Goal: Transaction & Acquisition: Purchase product/service

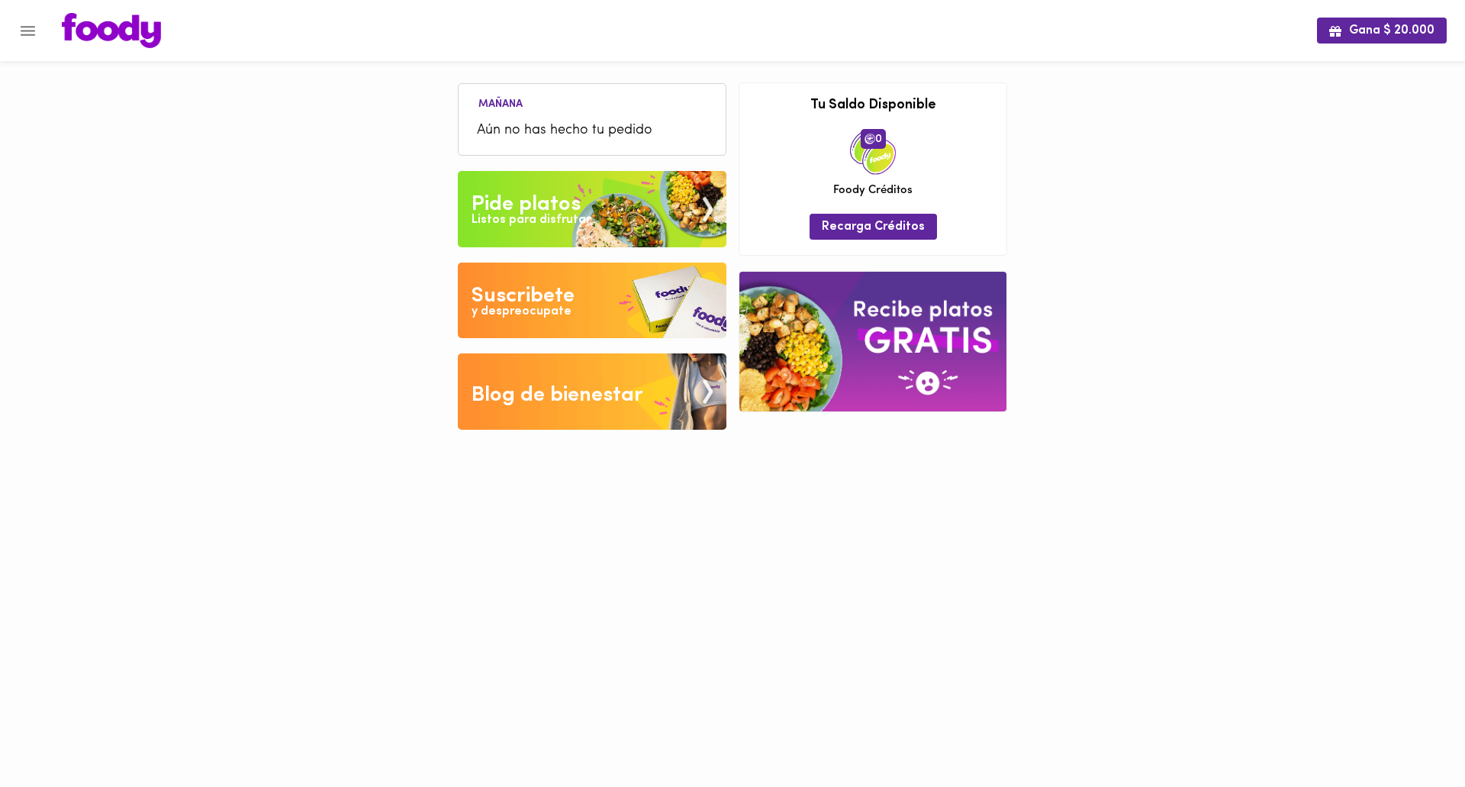
click at [564, 214] on div "Listos para disfrutar" at bounding box center [531, 220] width 119 height 18
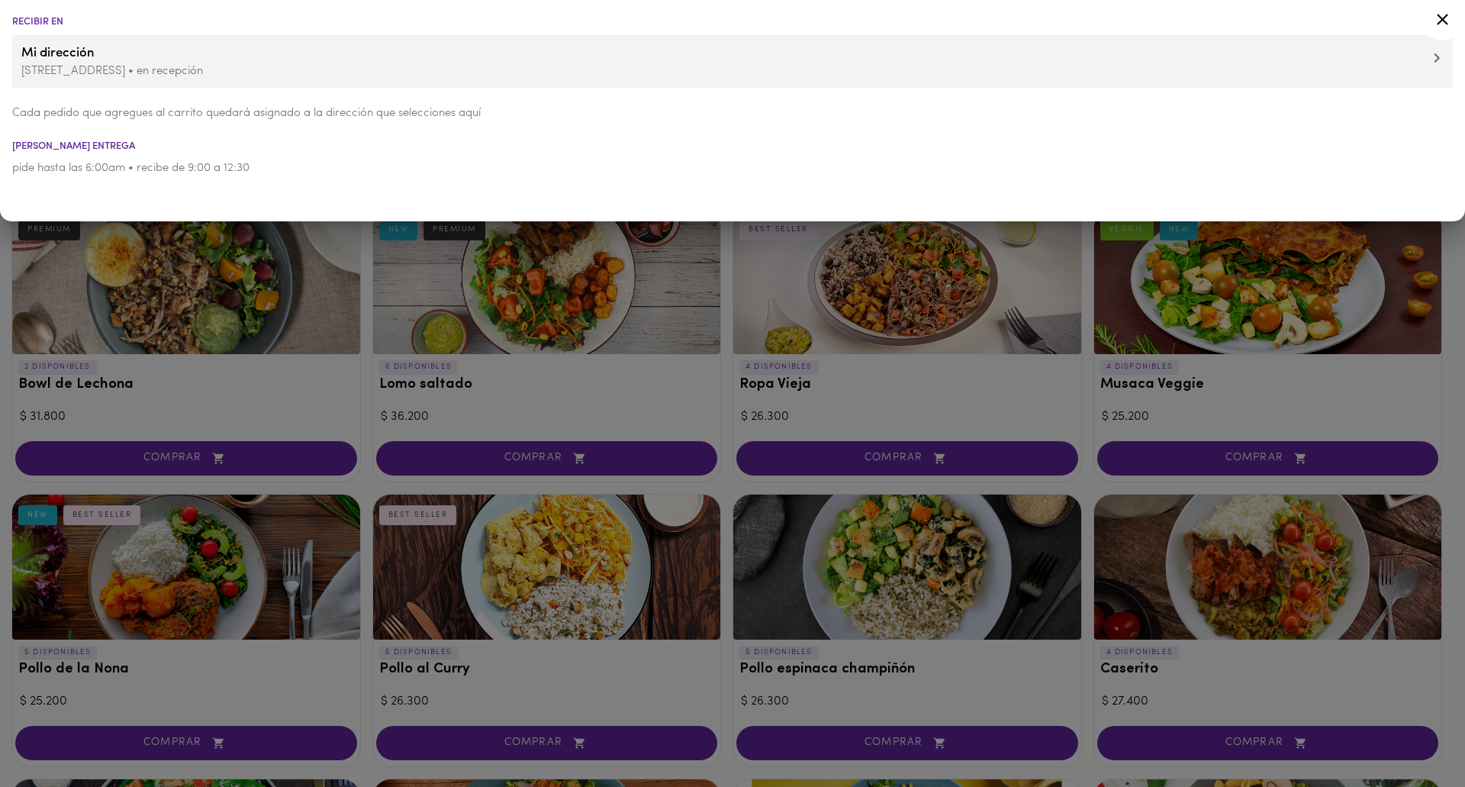
click at [642, 377] on div at bounding box center [732, 393] width 1465 height 787
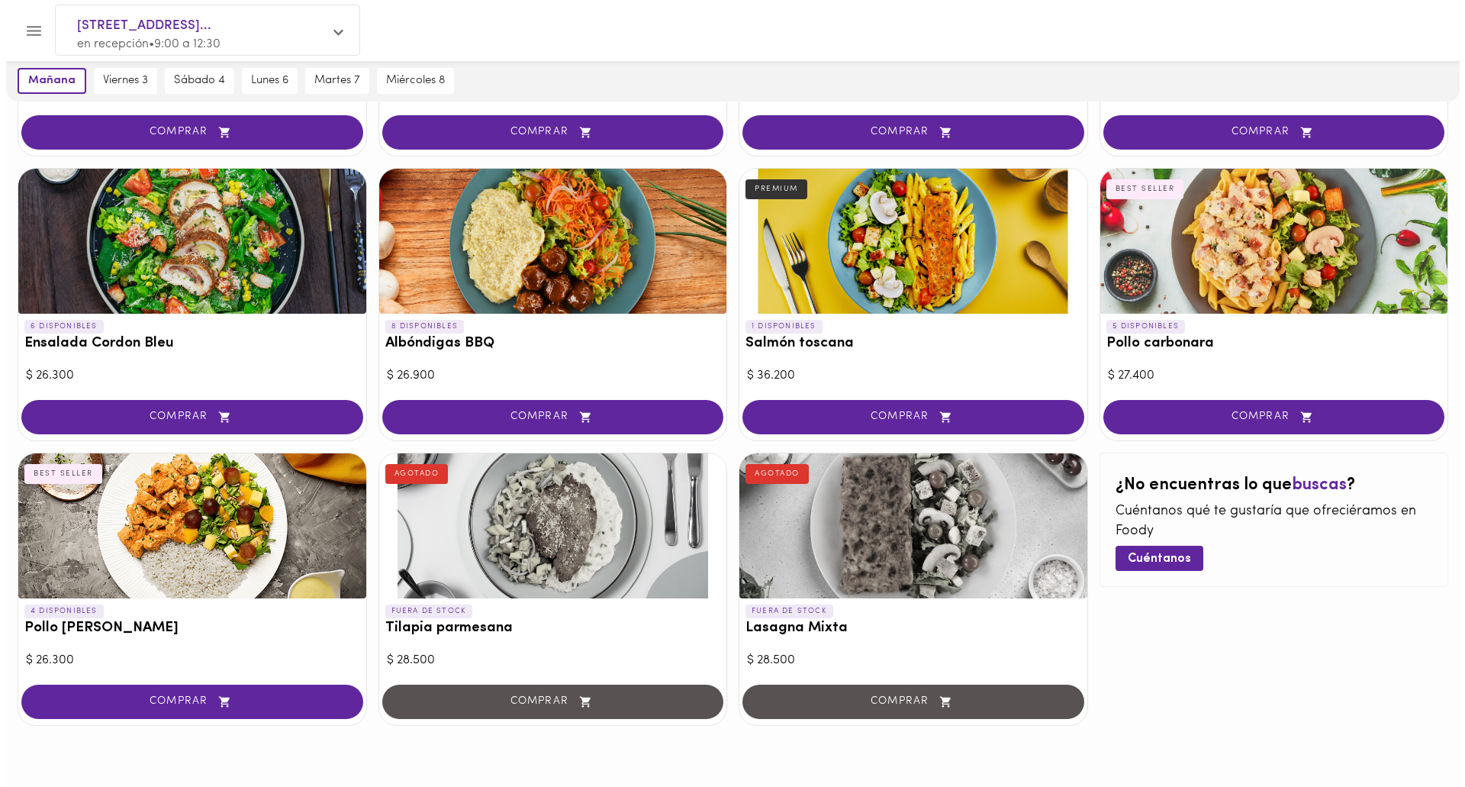
scroll to position [637, 0]
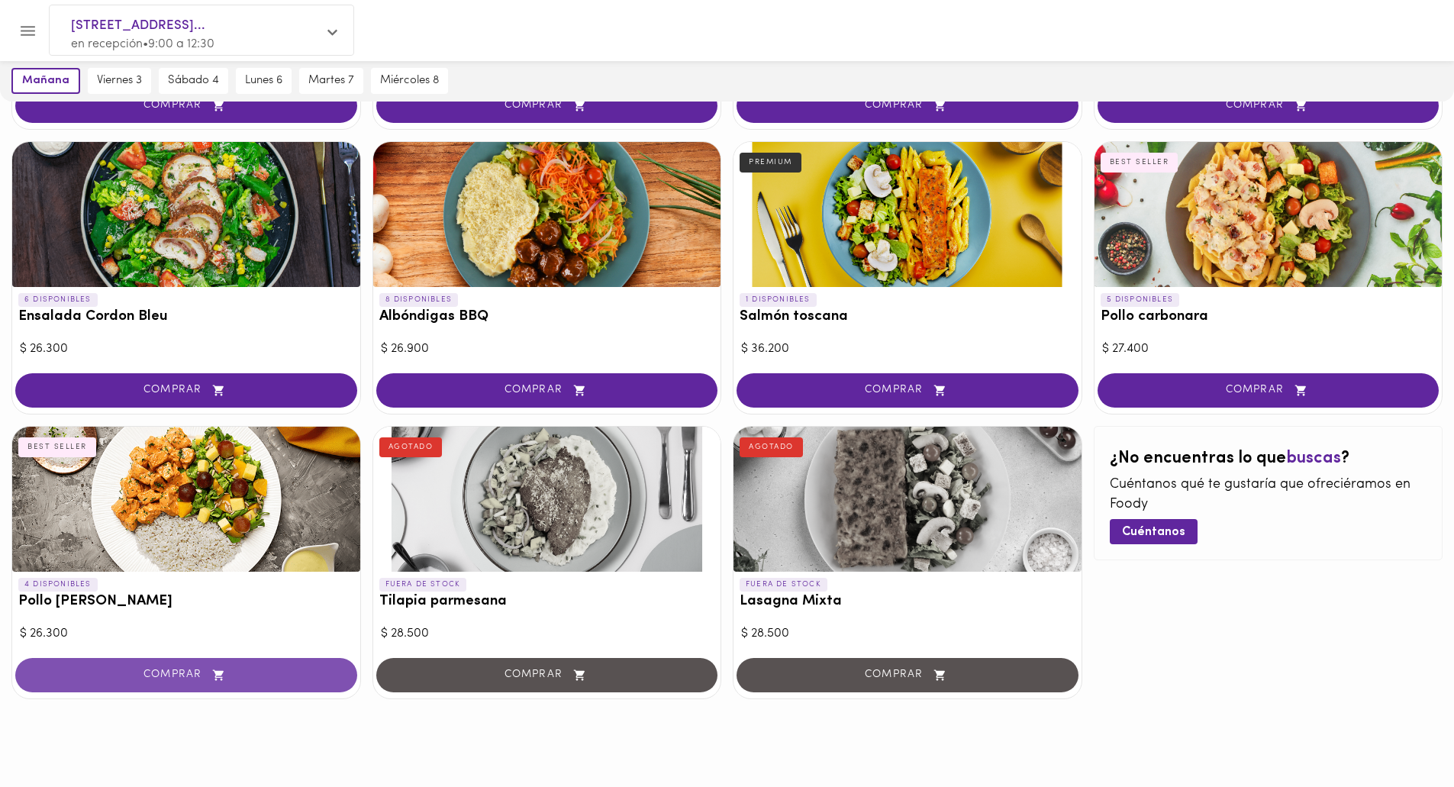
click at [172, 671] on span "COMPRAR" at bounding box center [186, 674] width 304 height 13
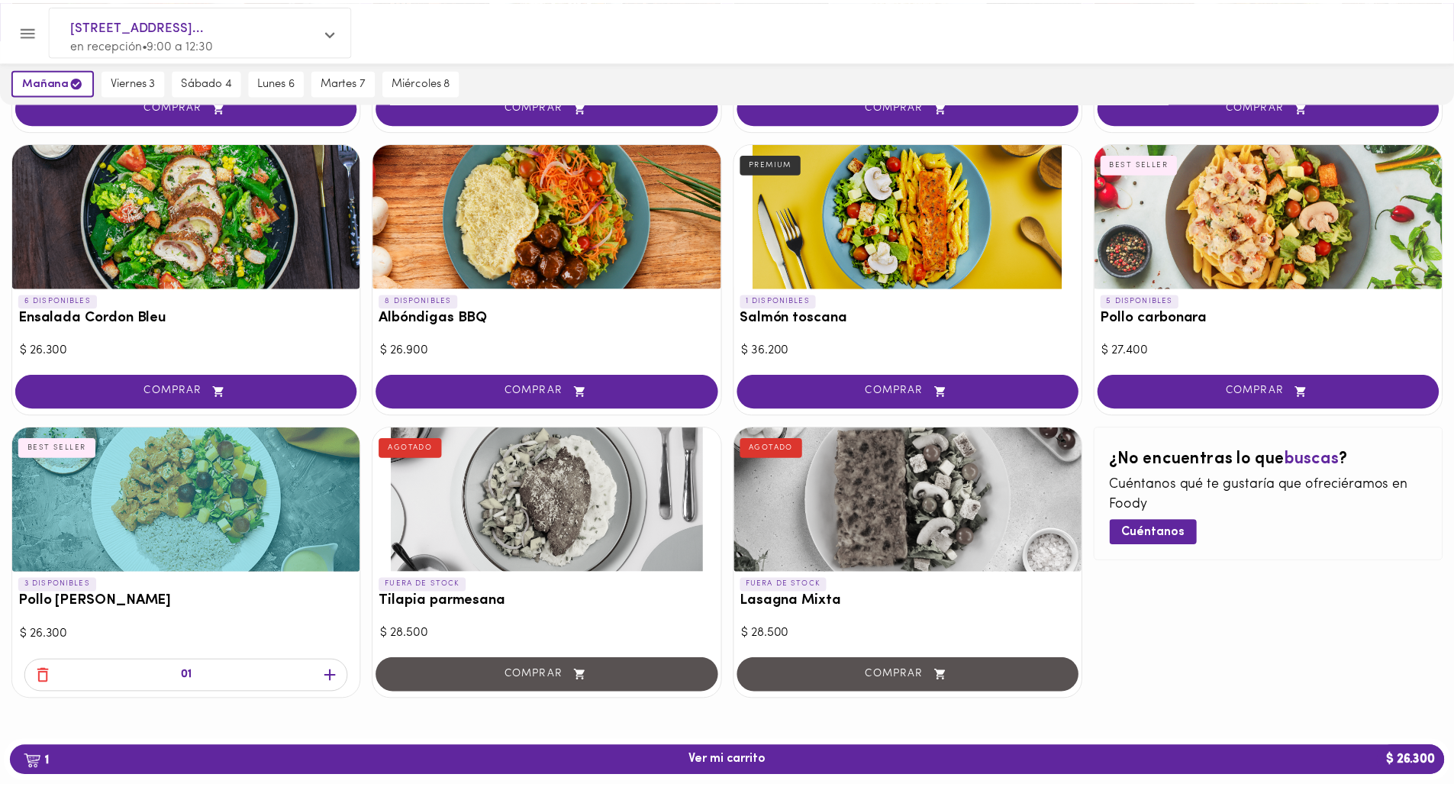
scroll to position [638, 0]
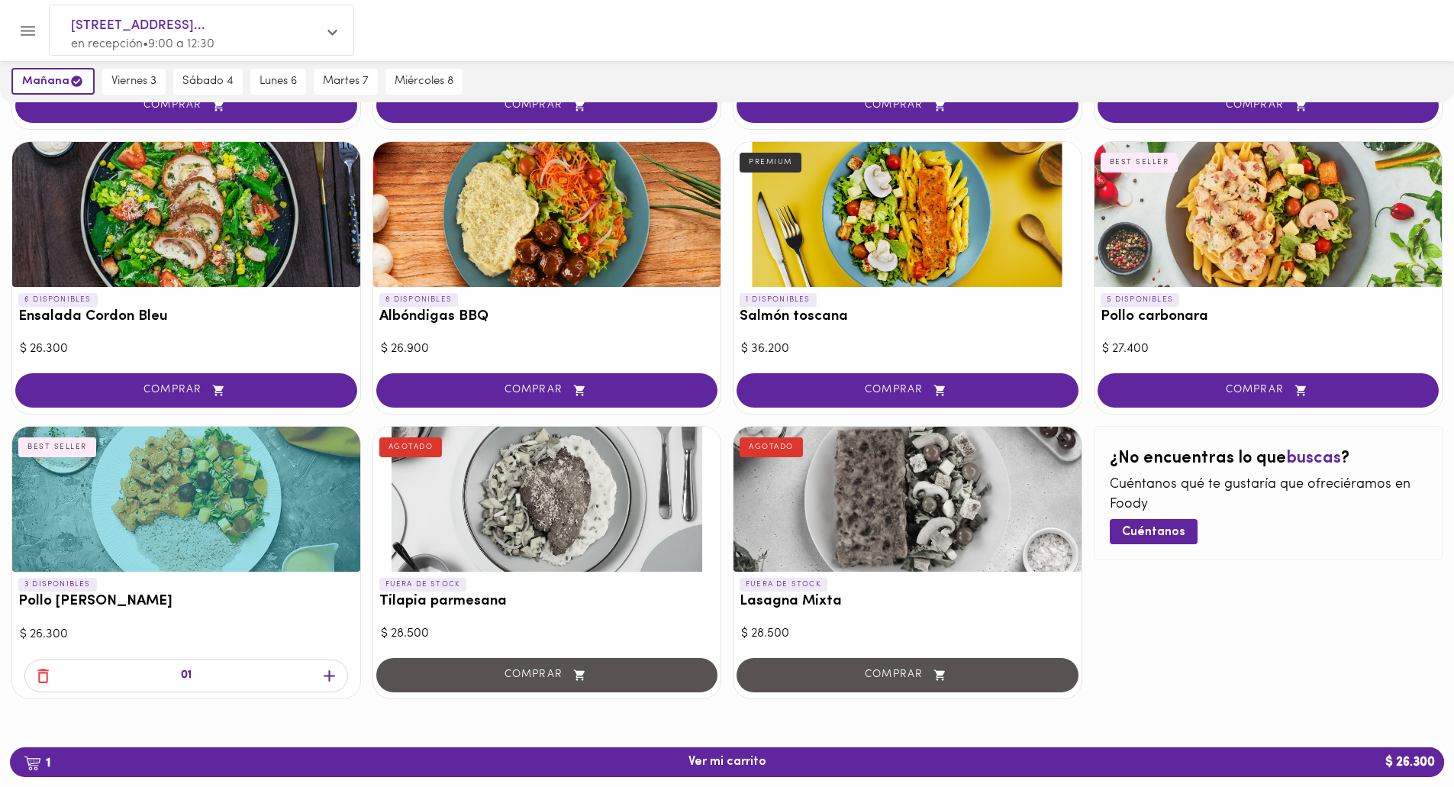
click at [42, 675] on icon "button" at bounding box center [43, 675] width 19 height 19
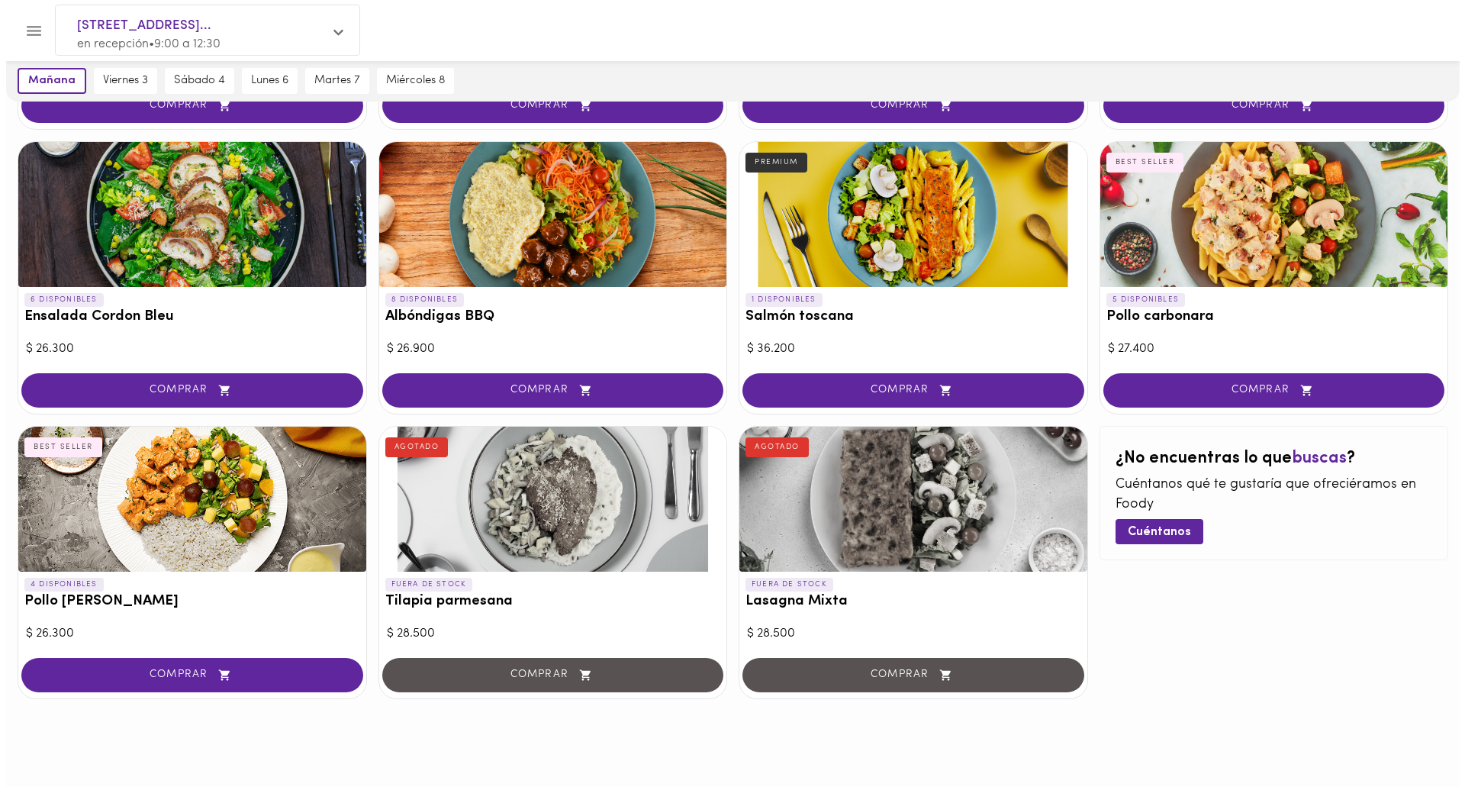
scroll to position [637, 0]
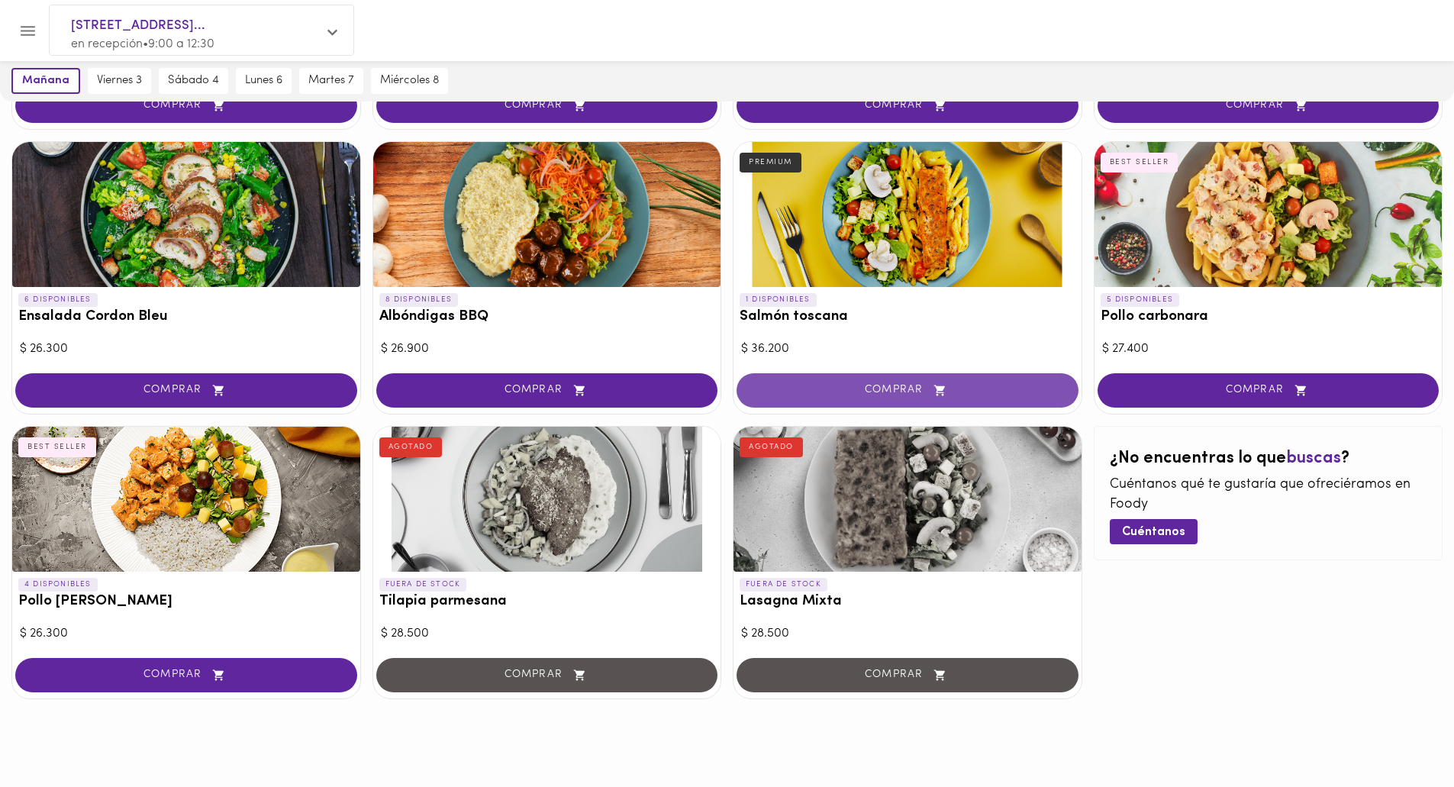
click at [914, 393] on span "COMPRAR" at bounding box center [907, 390] width 304 height 13
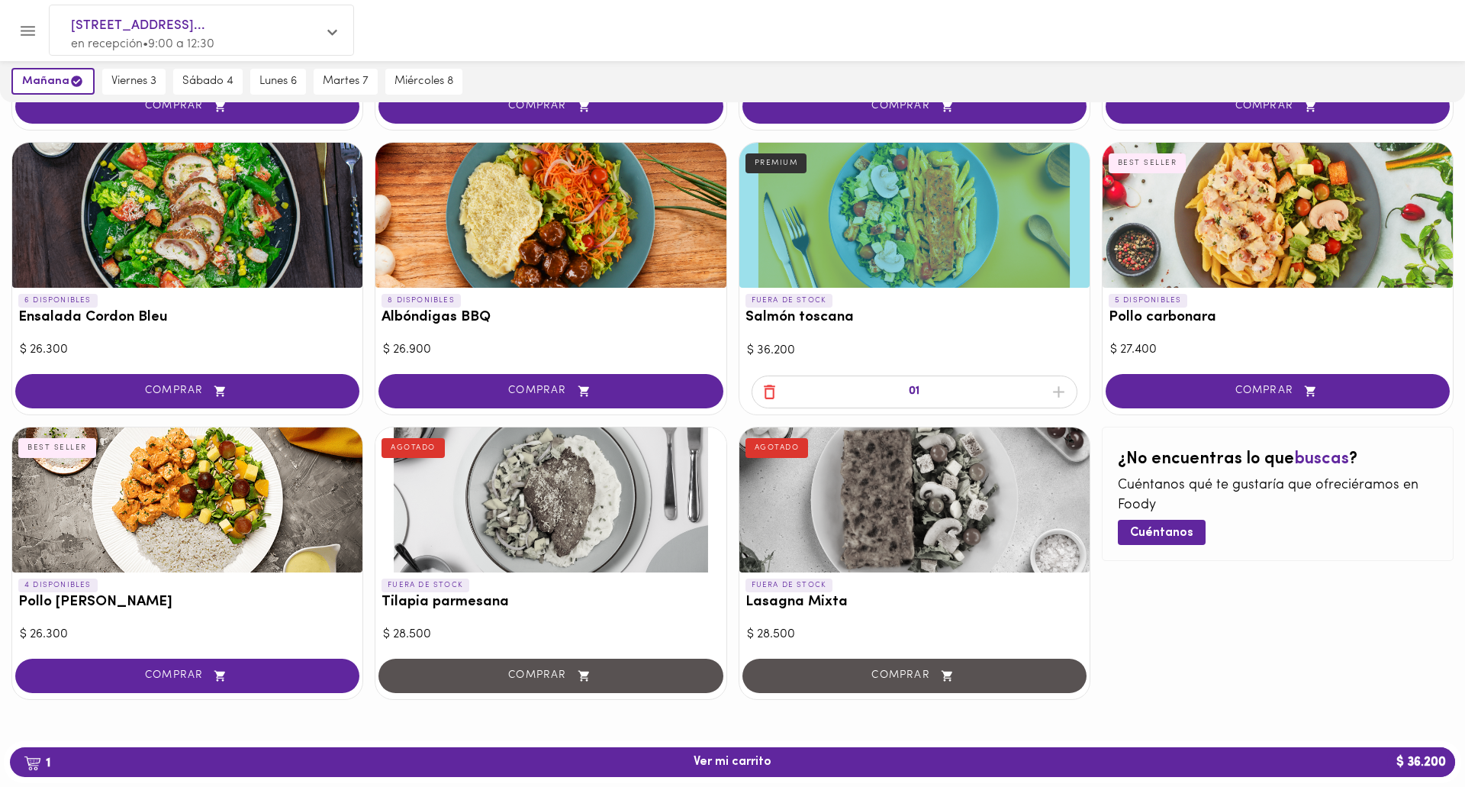
scroll to position [638, 0]
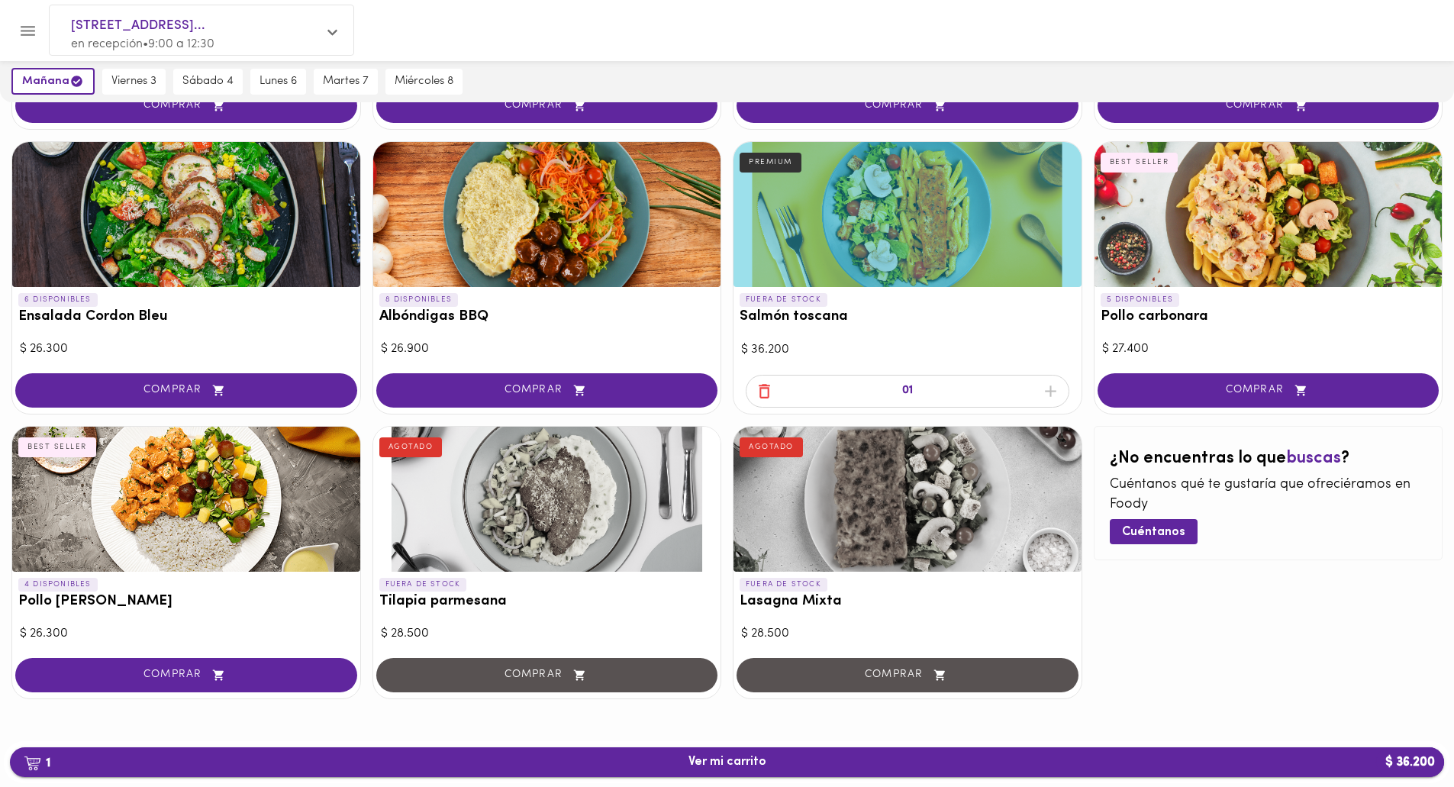
click at [732, 766] on span "1 Ver mi carrito $ 36.200" at bounding box center [727, 762] width 78 height 14
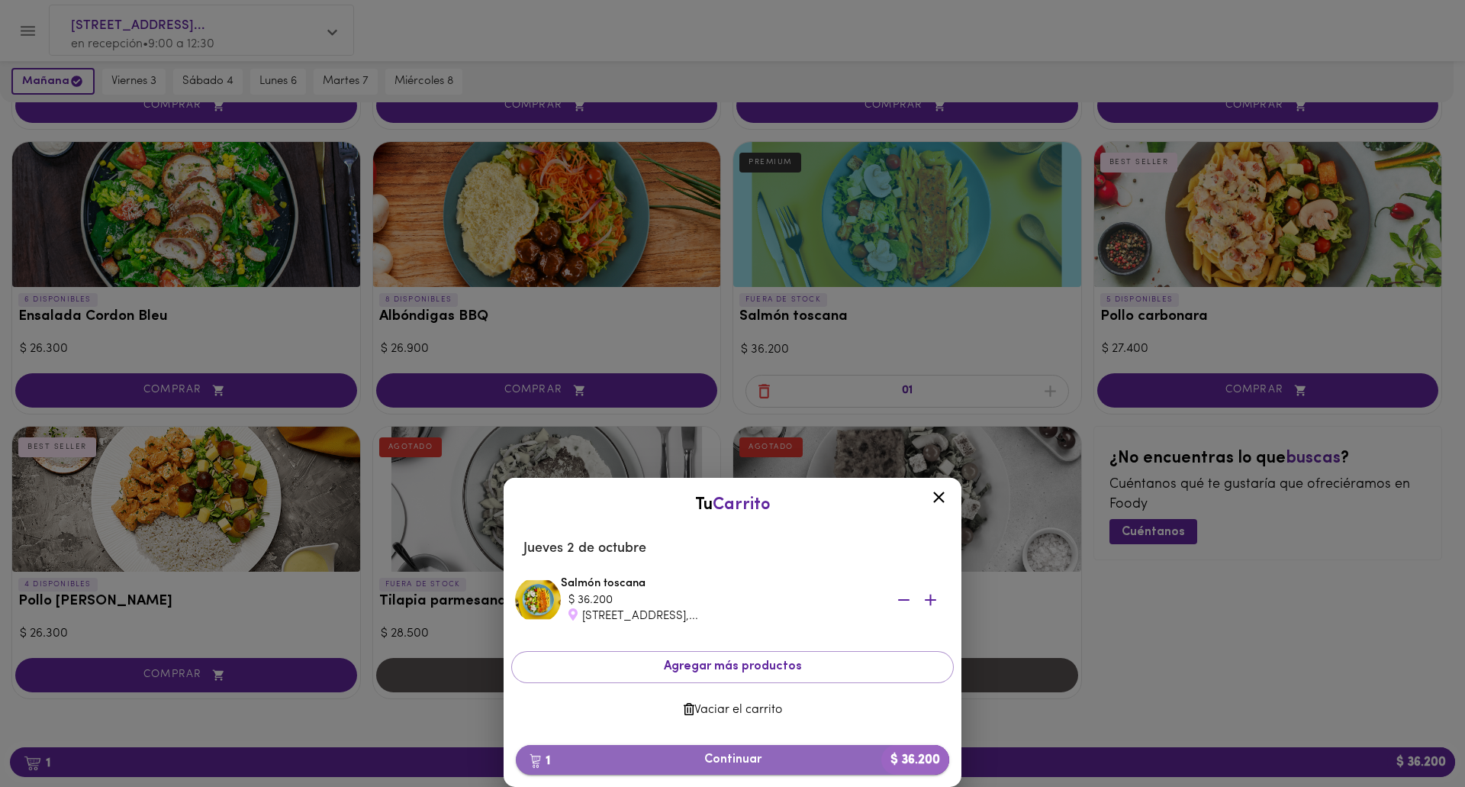
click at [736, 767] on span "1 Continuar $ 36.200" at bounding box center [732, 759] width 409 height 14
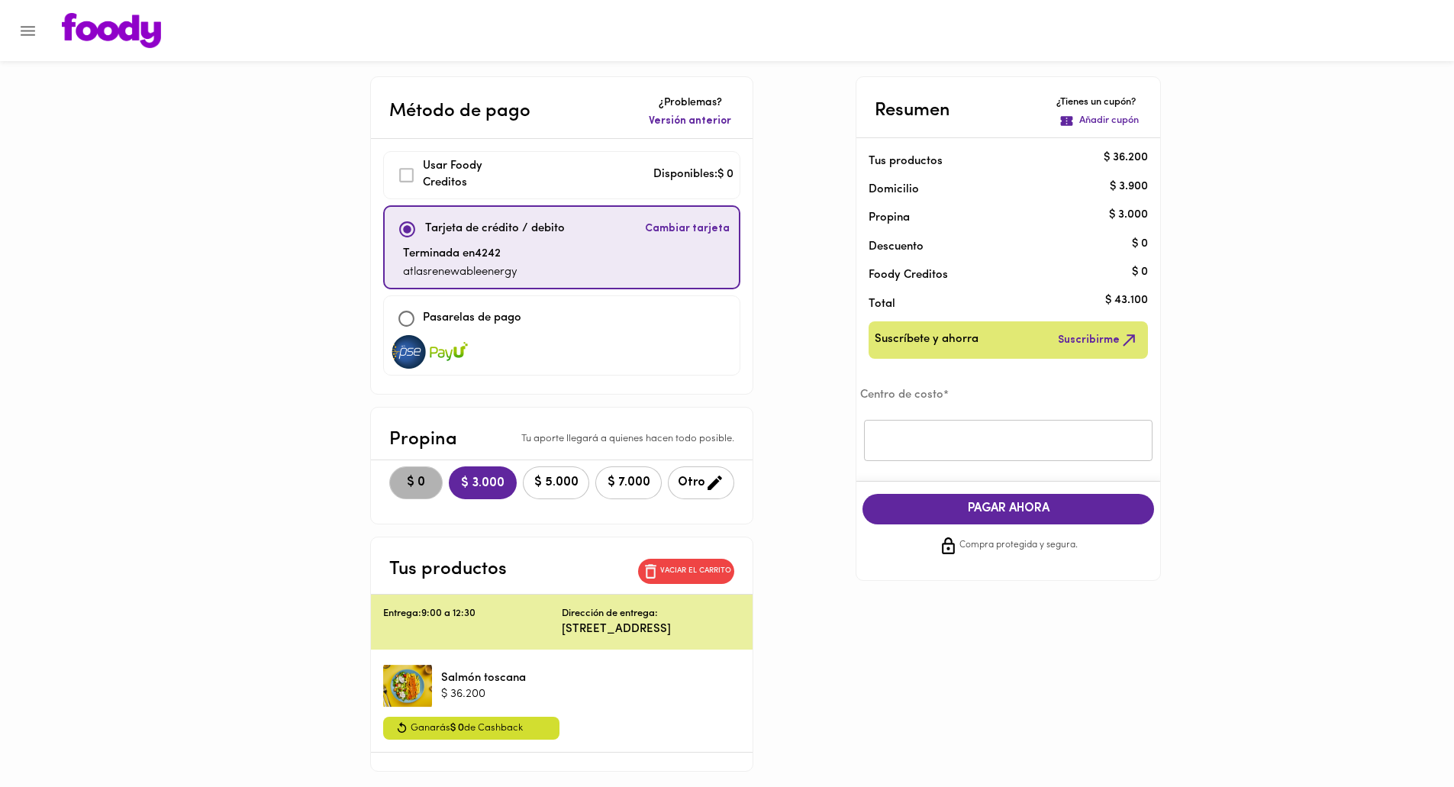
click at [399, 482] on span "$ 0" at bounding box center [416, 482] width 34 height 14
click at [886, 436] on input "text" at bounding box center [1008, 441] width 288 height 42
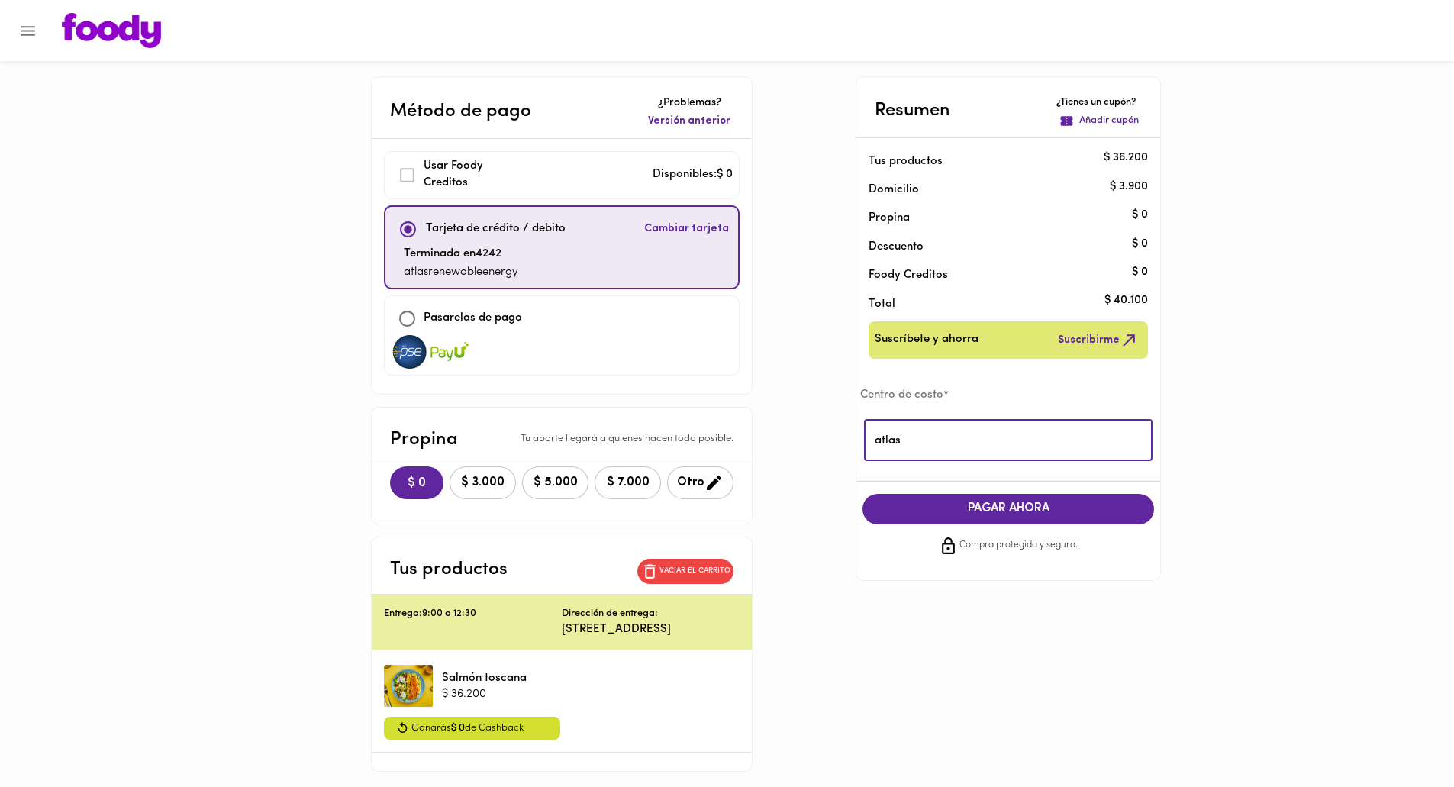
type input "atlas"
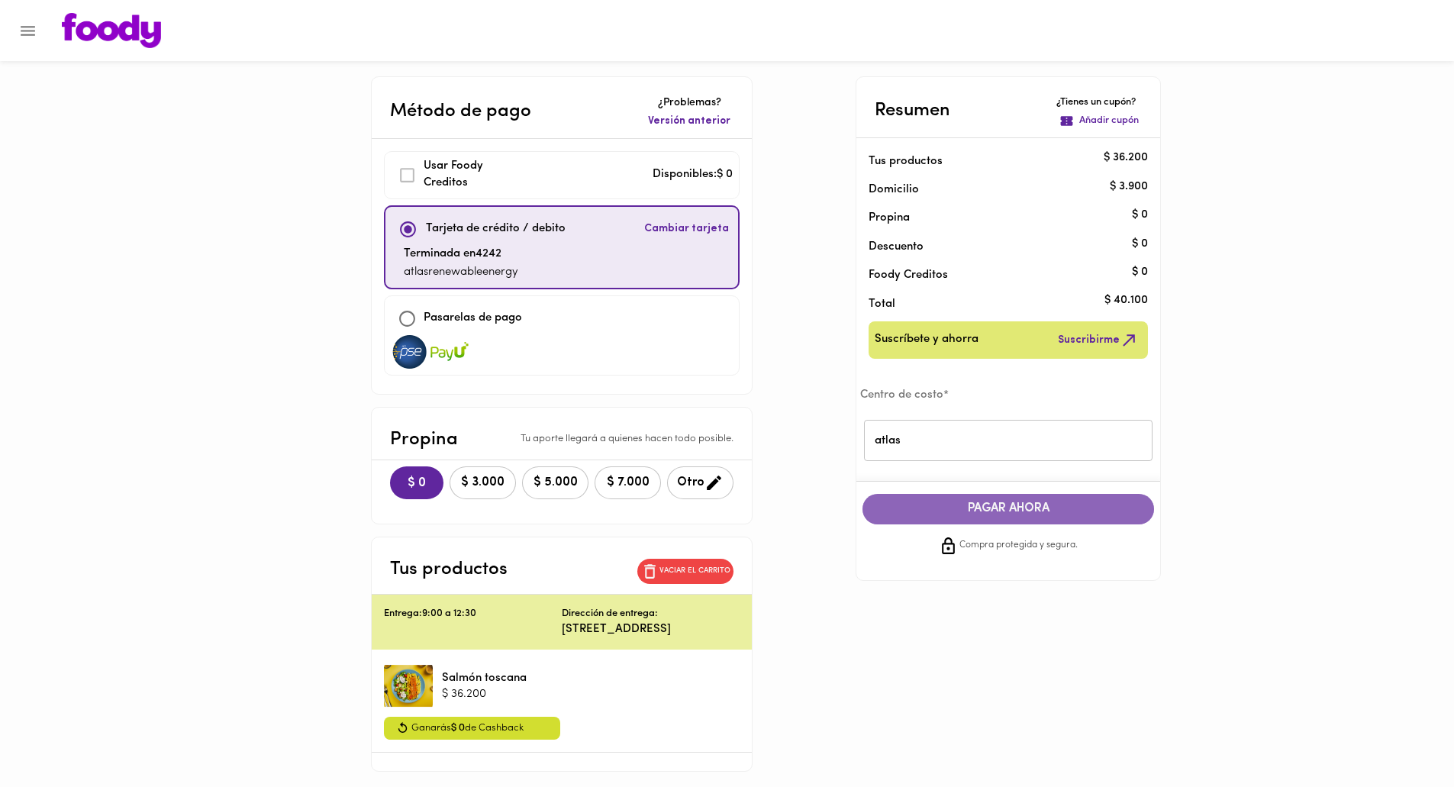
click at [980, 516] on span "PAGAR AHORA" at bounding box center [1007, 508] width 261 height 14
